Goal: Information Seeking & Learning: Learn about a topic

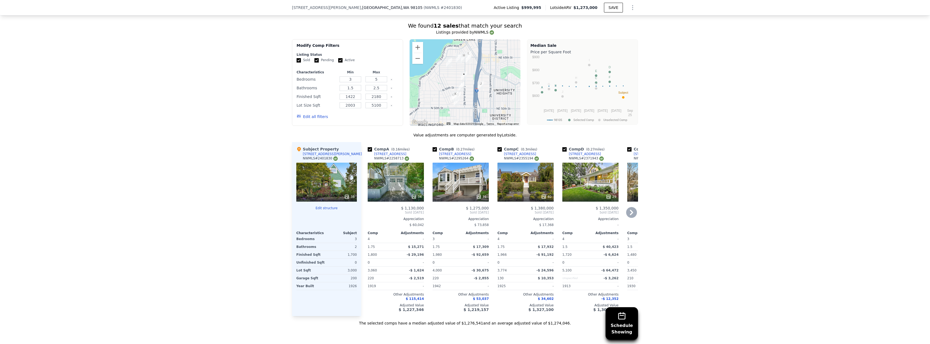
scroll to position [512, 0]
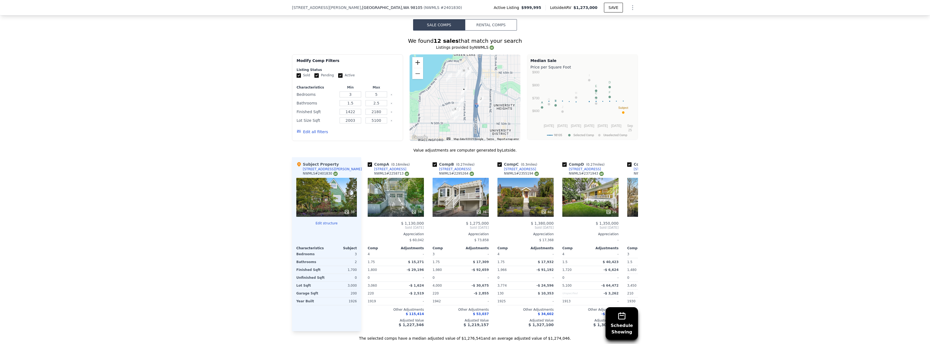
click at [418, 66] on button "Zoom in" at bounding box center [417, 62] width 11 height 11
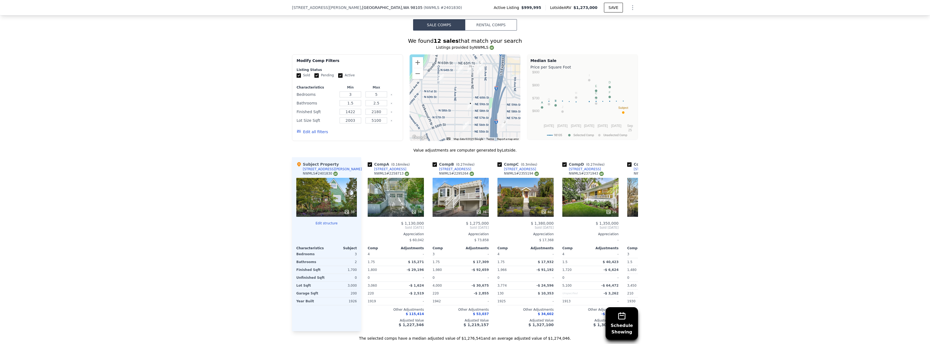
drag, startPoint x: 444, startPoint y: 88, endPoint x: 455, endPoint y: 105, distance: 20.6
click at [455, 105] on div at bounding box center [465, 97] width 111 height 86
click at [469, 69] on img "6319 Latona Ave NE" at bounding box center [470, 68] width 6 height 9
click at [631, 230] on icon at bounding box center [631, 227] width 11 height 11
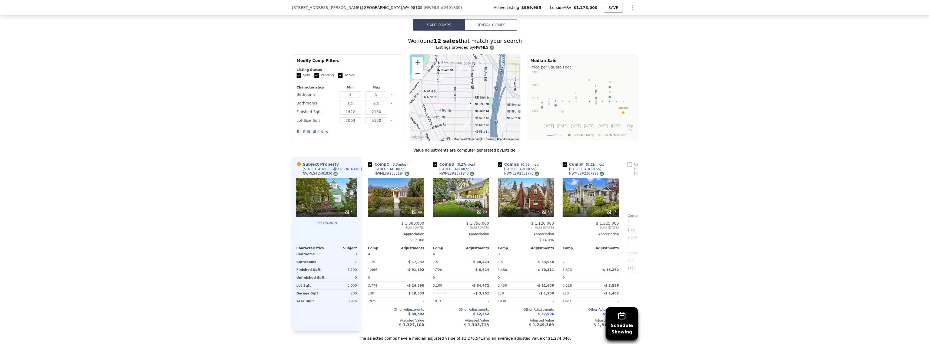
click at [631, 197] on span "Sold [DATE]" at bounding box center [655, 195] width 56 height 4
click at [631, 230] on icon at bounding box center [631, 227] width 11 height 11
